Goal: Task Accomplishment & Management: Manage account settings

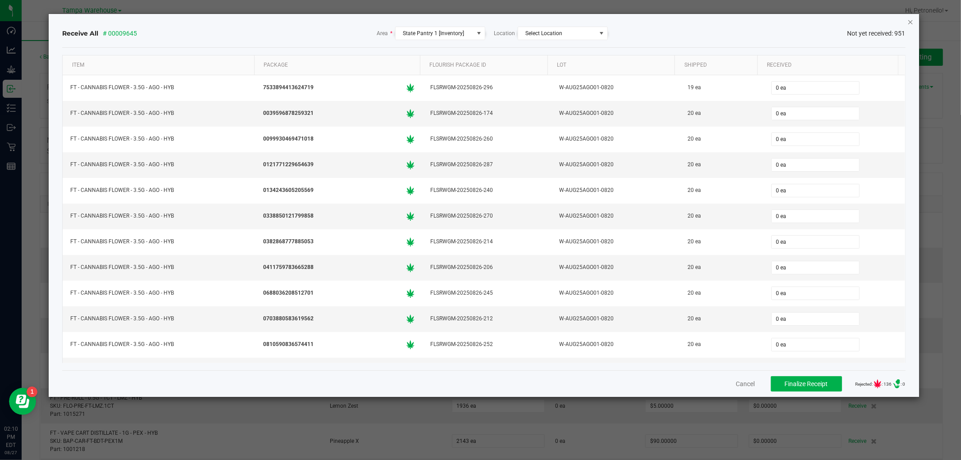
click at [911, 25] on icon "Close" at bounding box center [910, 21] width 6 height 11
